Goal: Leave review/rating: Leave review/rating

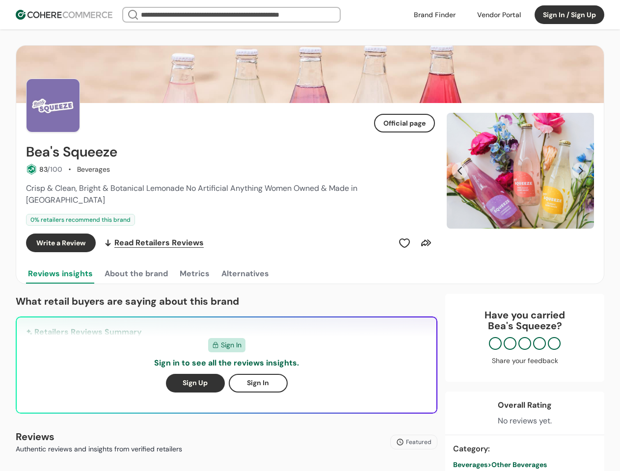
click at [310, 236] on div "Write a Review Read Retailers Reviews" at bounding box center [230, 243] width 409 height 19
click at [499, 15] on div at bounding box center [498, 14] width 55 height 15
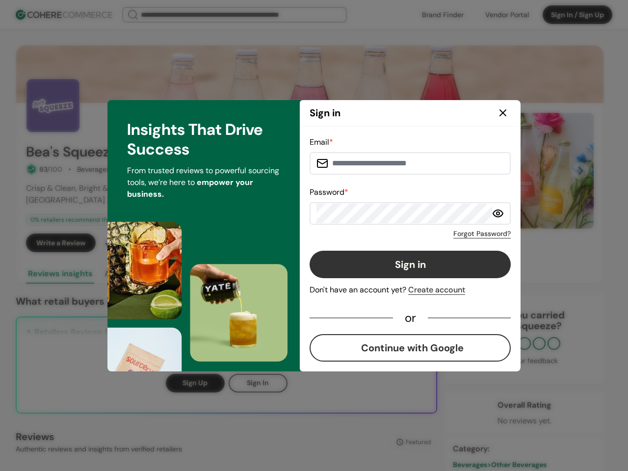
click at [404, 231] on div "Forgot Password?" at bounding box center [410, 232] width 201 height 14
click at [426, 231] on div "Forgot Password?" at bounding box center [410, 232] width 201 height 14
click at [135, 262] on div "Insights That Drive Success From trusted reviews to powerful sourcing tools, we…" at bounding box center [204, 235] width 192 height 271
click at [194, 262] on div "Insights That Drive Success From trusted reviews to powerful sourcing tools, we…" at bounding box center [204, 235] width 192 height 271
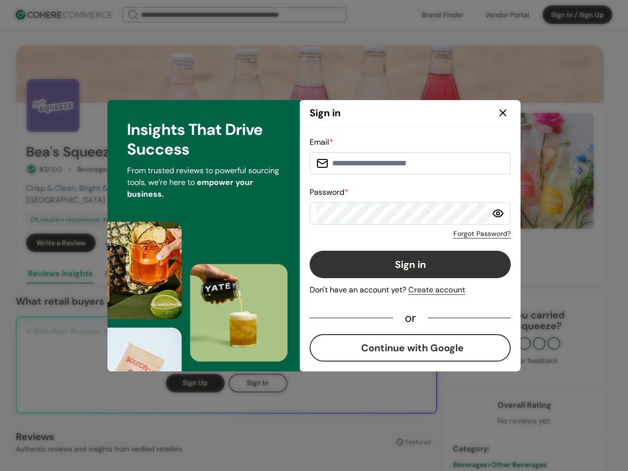
click at [244, 262] on div "Insights That Drive Success From trusted reviews to powerful sourcing tools, we…" at bounding box center [204, 235] width 192 height 271
